Goal: Information Seeking & Learning: Learn about a topic

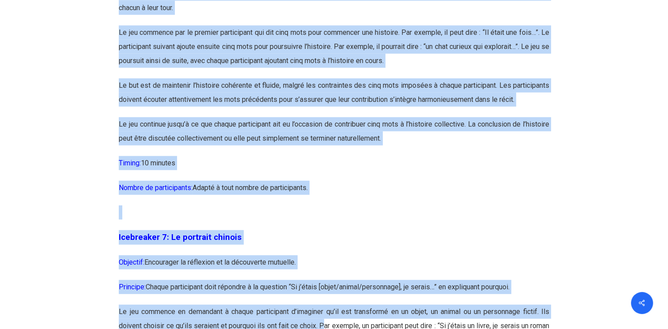
scroll to position [2093, 0]
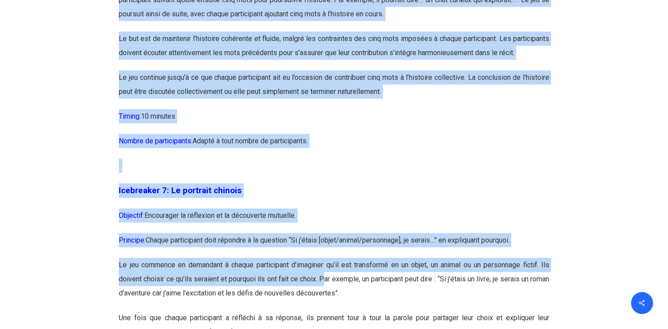
drag, startPoint x: 117, startPoint y: 87, endPoint x: 327, endPoint y: 176, distance: 228.3
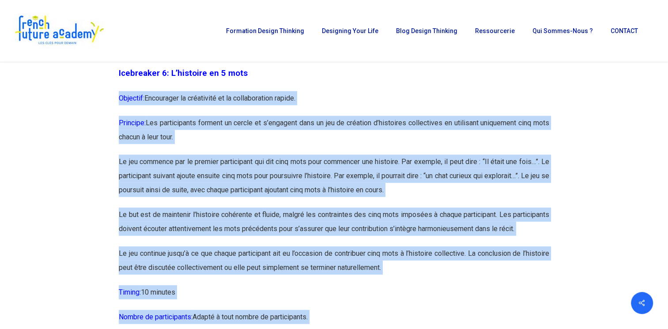
scroll to position [1917, 0]
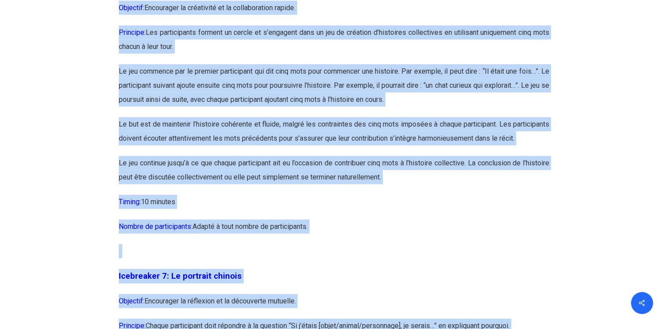
scroll to position [2077, 0]
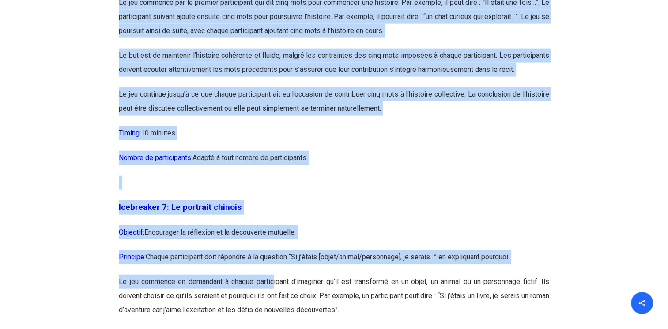
drag, startPoint x: 102, startPoint y: 84, endPoint x: 325, endPoint y: 197, distance: 249.6
copy div "Loremipsum 7: Dolors ametc adipi-elitsed ! Doeiusmo: Temporinci u’laboreetdo ma…"
click at [371, 176] on p "Nombre de participants: Adapté à tout nombre de participants." at bounding box center [334, 163] width 430 height 25
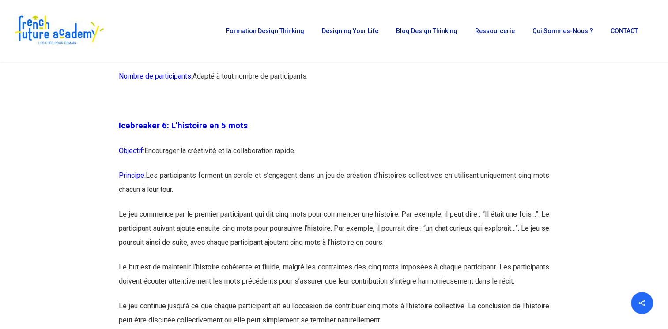
scroll to position [1856, 0]
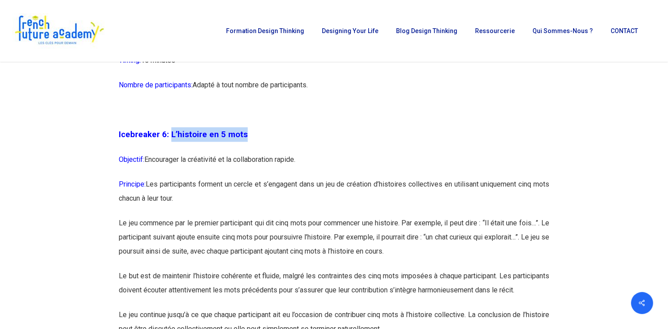
drag, startPoint x: 169, startPoint y: 149, endPoint x: 249, endPoint y: 151, distance: 80.3
click at [249, 151] on p "Icebreaker 6: L’histoire en 5 mots" at bounding box center [334, 140] width 430 height 25
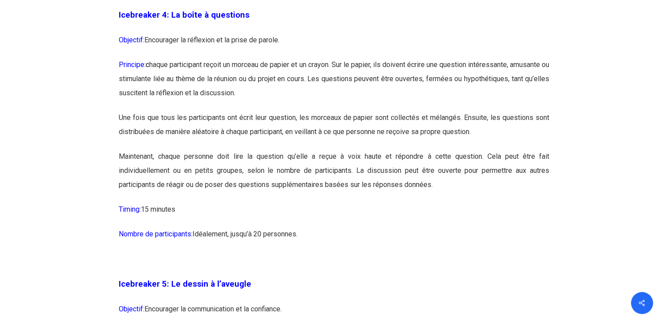
scroll to position [1400, 0]
drag, startPoint x: 308, startPoint y: 232, endPoint x: 169, endPoint y: 23, distance: 251.1
drag, startPoint x: 169, startPoint y: 23, endPoint x: 157, endPoint y: 37, distance: 17.9
copy div "Lo ipsum d sitametco Adipisci: Elitseddoe te incididun ut la etdol ma aliqua. E…"
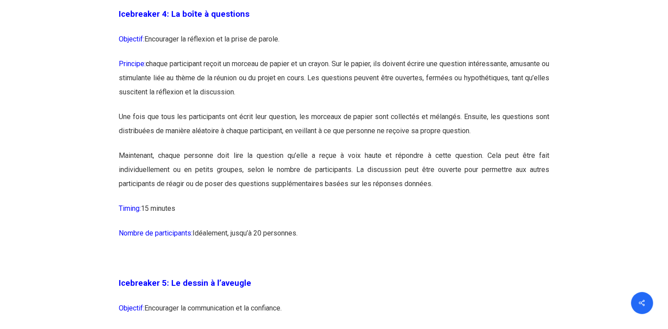
click at [283, 180] on p "Maintenant, chaque personne doit lire la question qu’elle a reçue à voix haute …" at bounding box center [334, 175] width 430 height 53
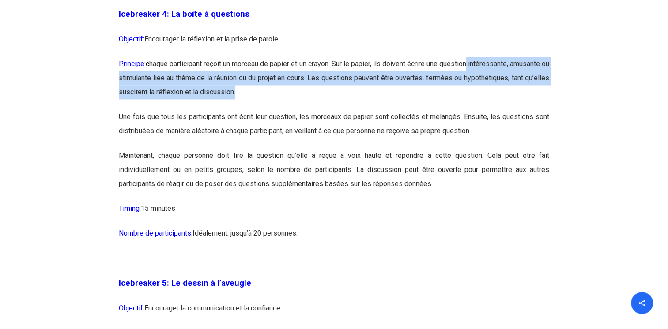
drag, startPoint x: 506, startPoint y: 64, endPoint x: 533, endPoint y: 93, distance: 39.1
click at [533, 93] on p "Principe: c haque participant reçoit un morceau de papier et un crayon. Sur le …" at bounding box center [334, 83] width 430 height 53
drag, startPoint x: 533, startPoint y: 93, endPoint x: 511, endPoint y: 70, distance: 30.9
copy p "intéressante, amusante ou stimulante liée au thème de la réunion ou du projet e…"
